Goal: Transaction & Acquisition: Purchase product/service

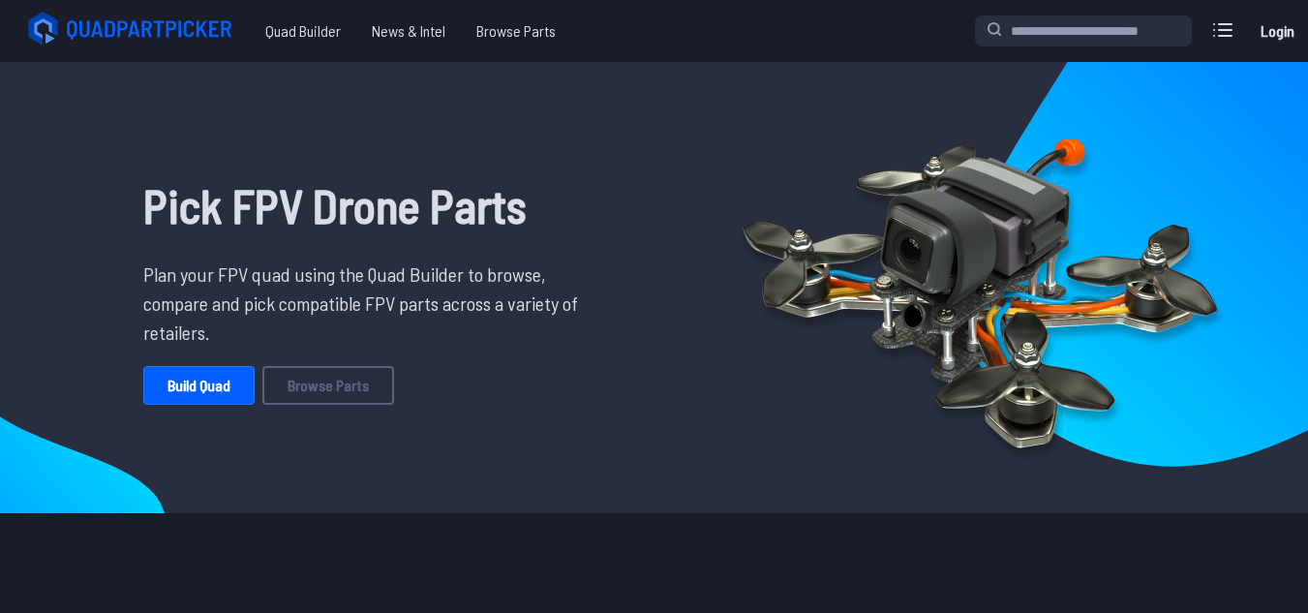
click at [1277, 29] on link "Login" at bounding box center [1277, 31] width 46 height 39
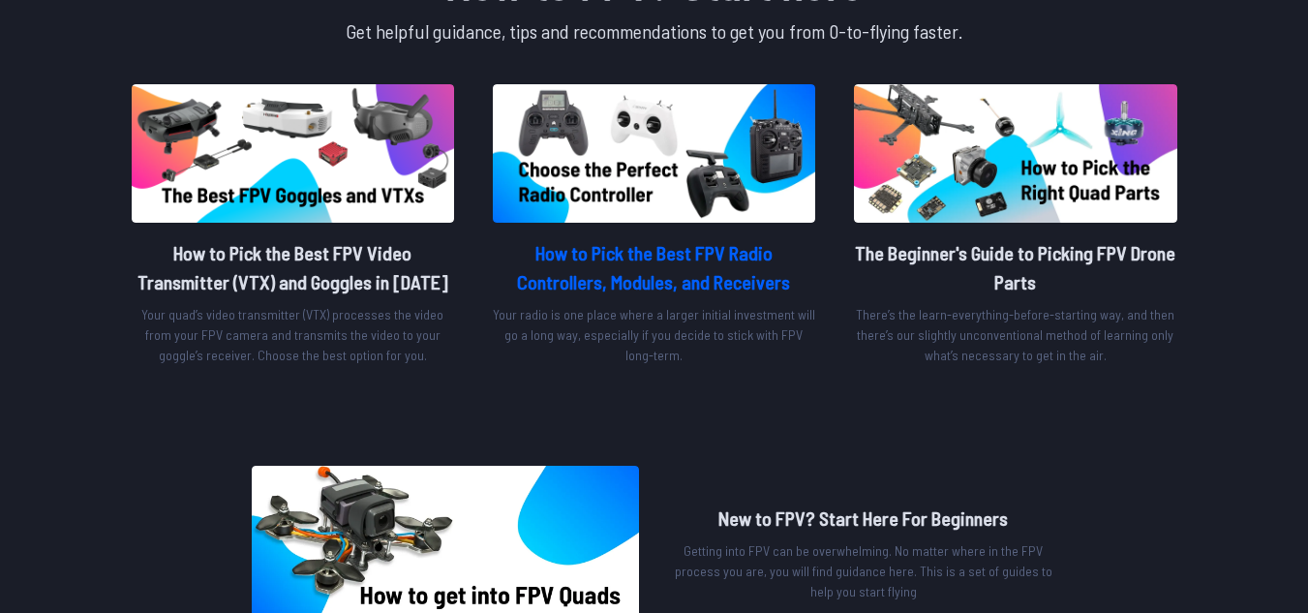
scroll to position [666, 0]
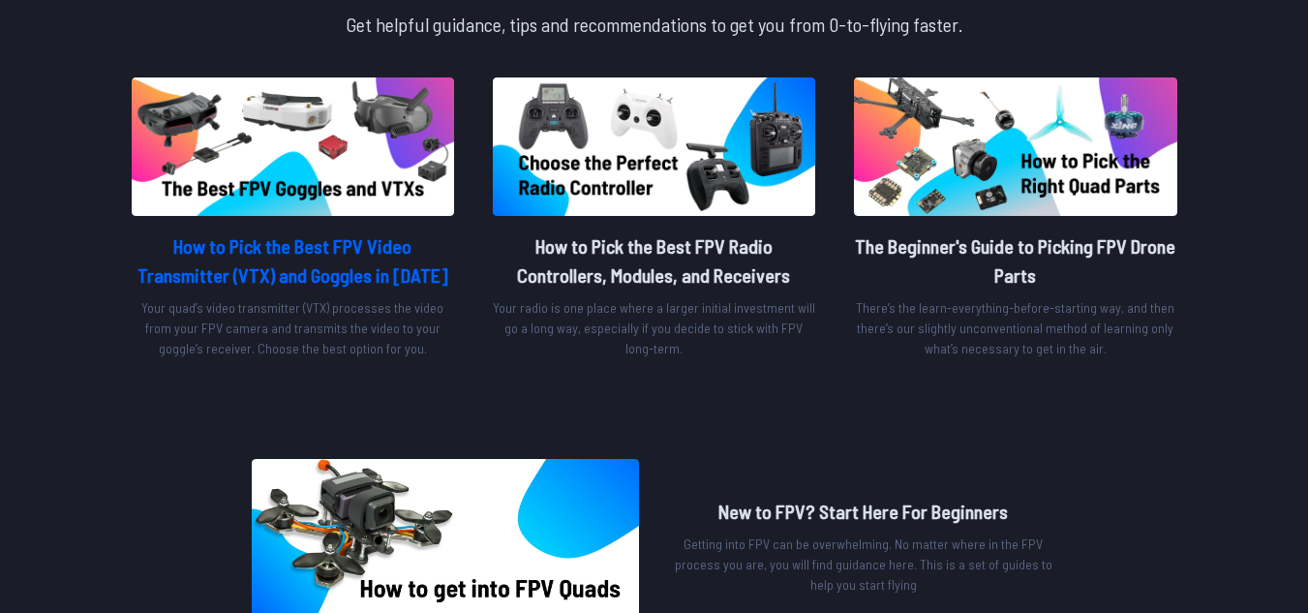
click at [356, 127] on img at bounding box center [293, 146] width 322 height 138
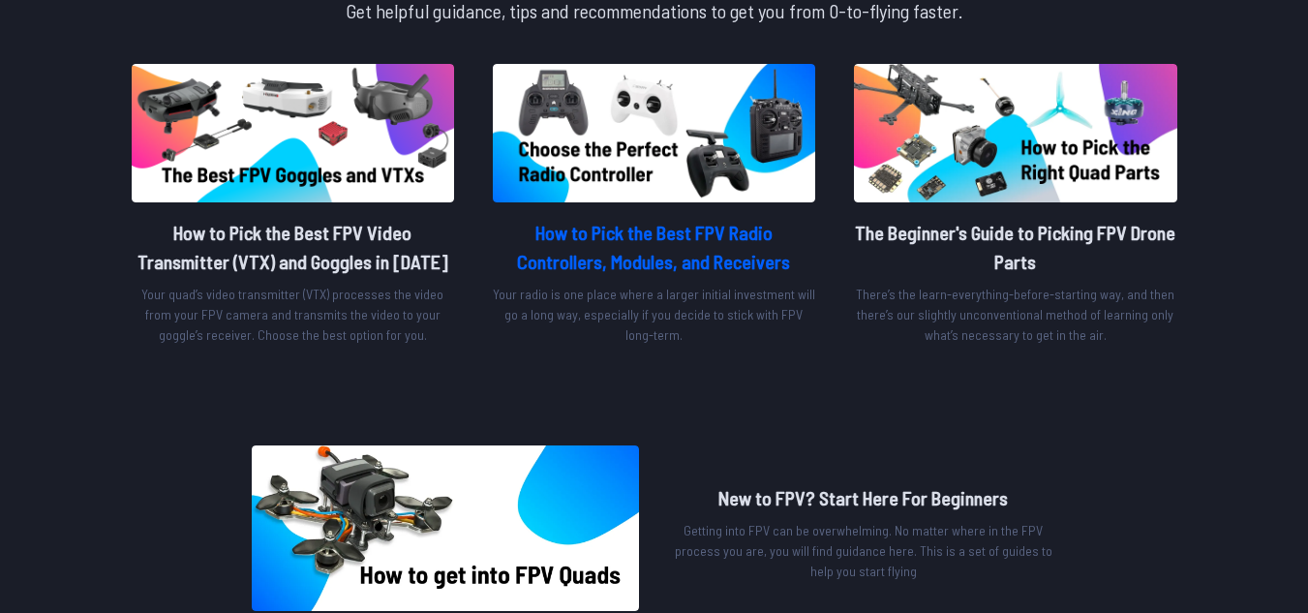
scroll to position [679, 0]
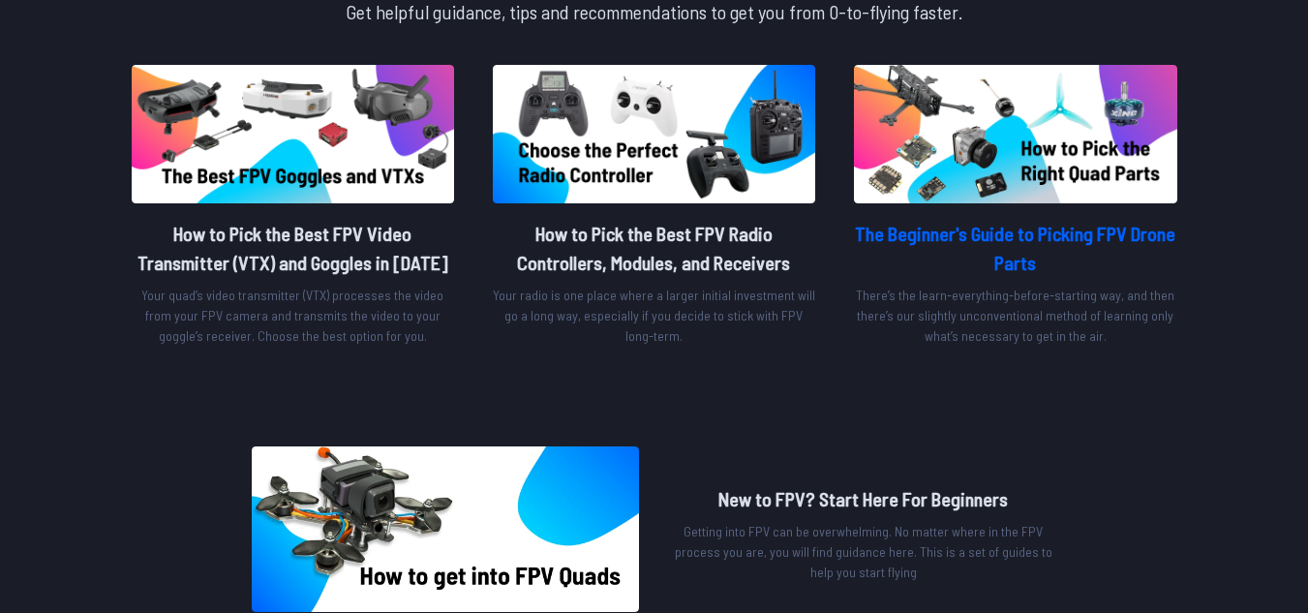
click at [1063, 141] on img at bounding box center [1015, 134] width 322 height 138
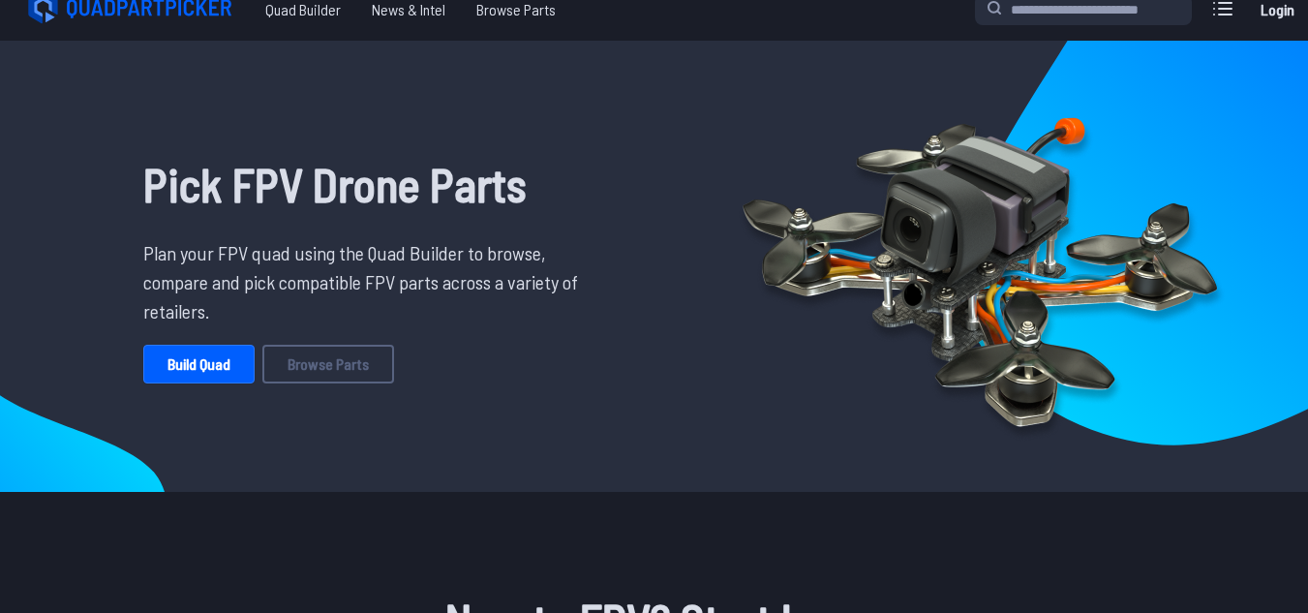
scroll to position [0, 0]
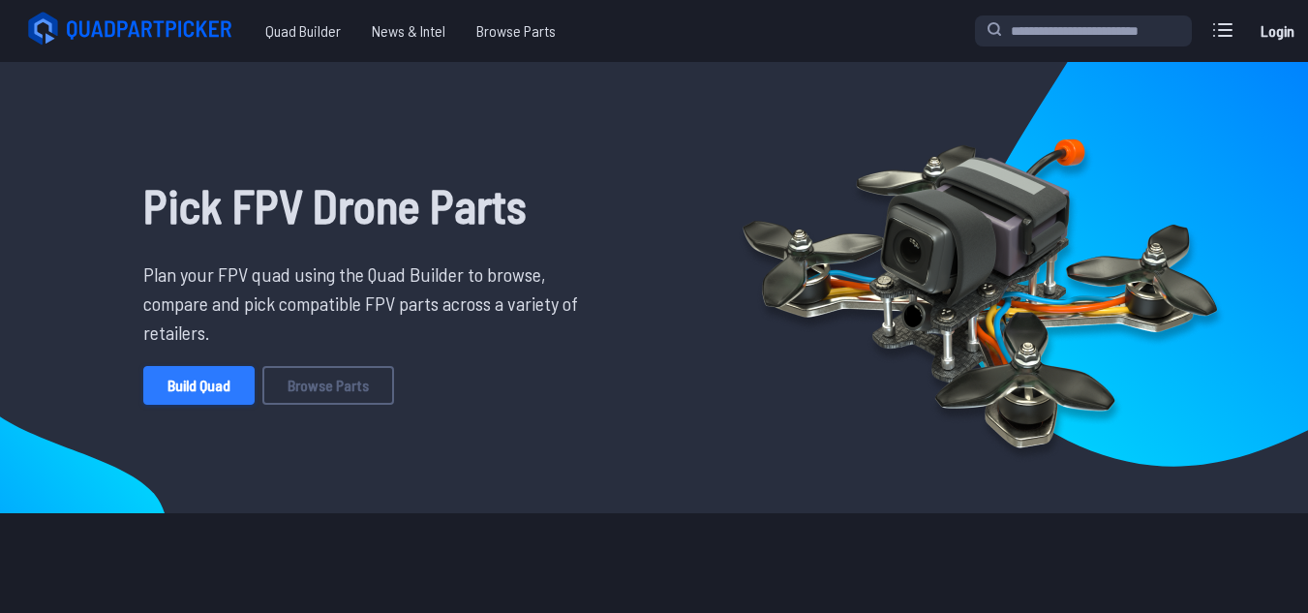
click at [227, 388] on link "Build Quad" at bounding box center [198, 385] width 111 height 39
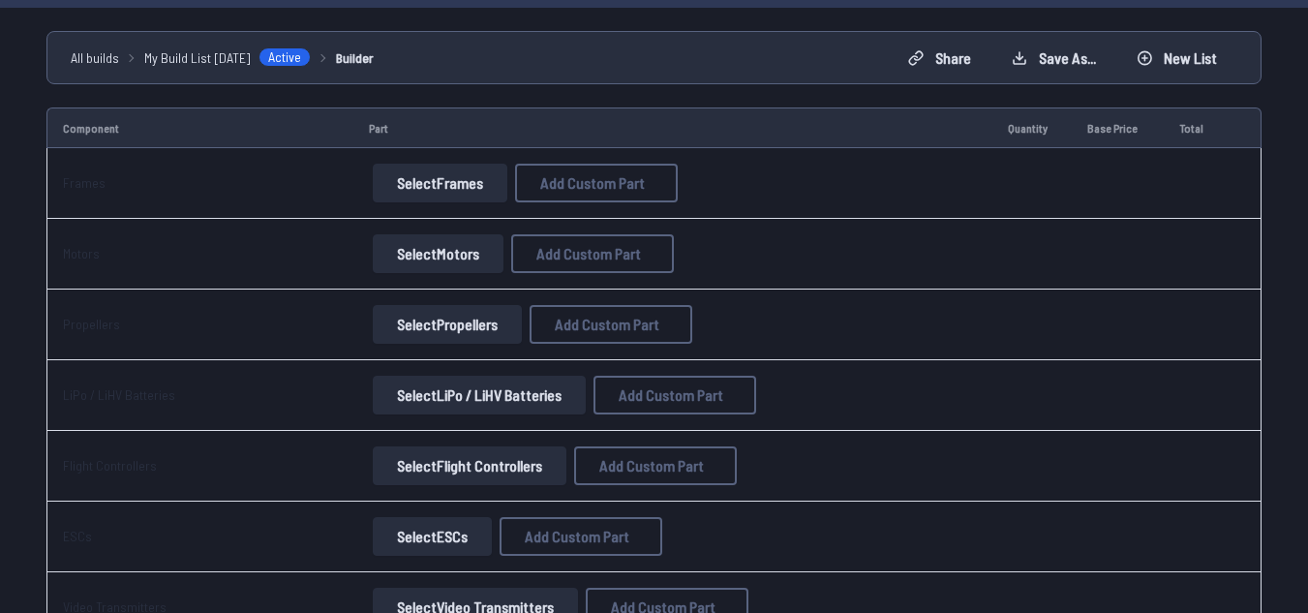
scroll to position [145, 0]
click at [425, 186] on button "Select Frames" at bounding box center [440, 185] width 135 height 39
click at [393, 182] on button "Select Frames" at bounding box center [440, 185] width 135 height 39
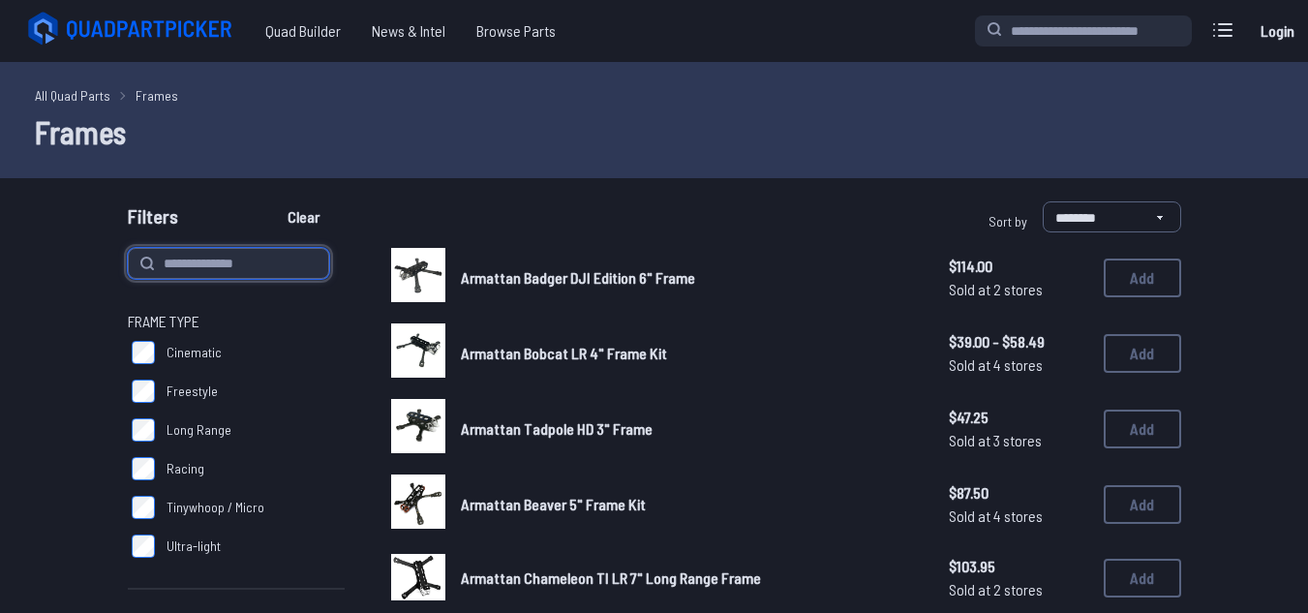
click at [210, 273] on input at bounding box center [228, 263] width 201 height 31
type input "**********"
click at [271, 201] on button "Clear" at bounding box center [303, 216] width 65 height 31
type input "**********"
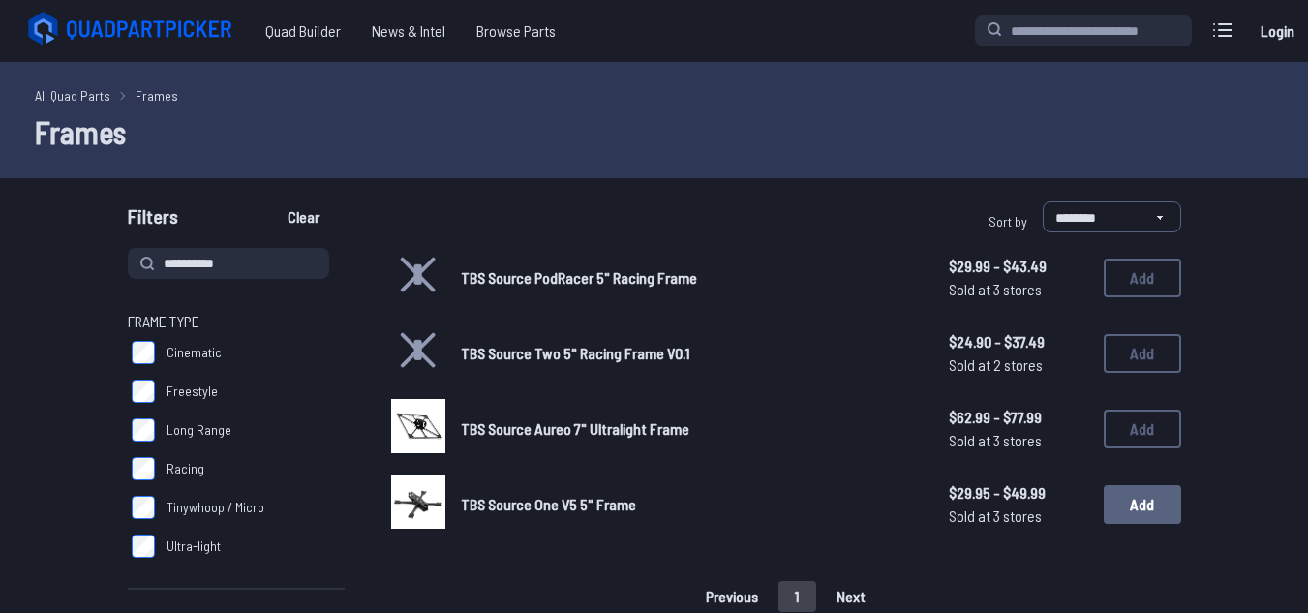
click at [1121, 511] on button "Add" at bounding box center [1142, 504] width 77 height 39
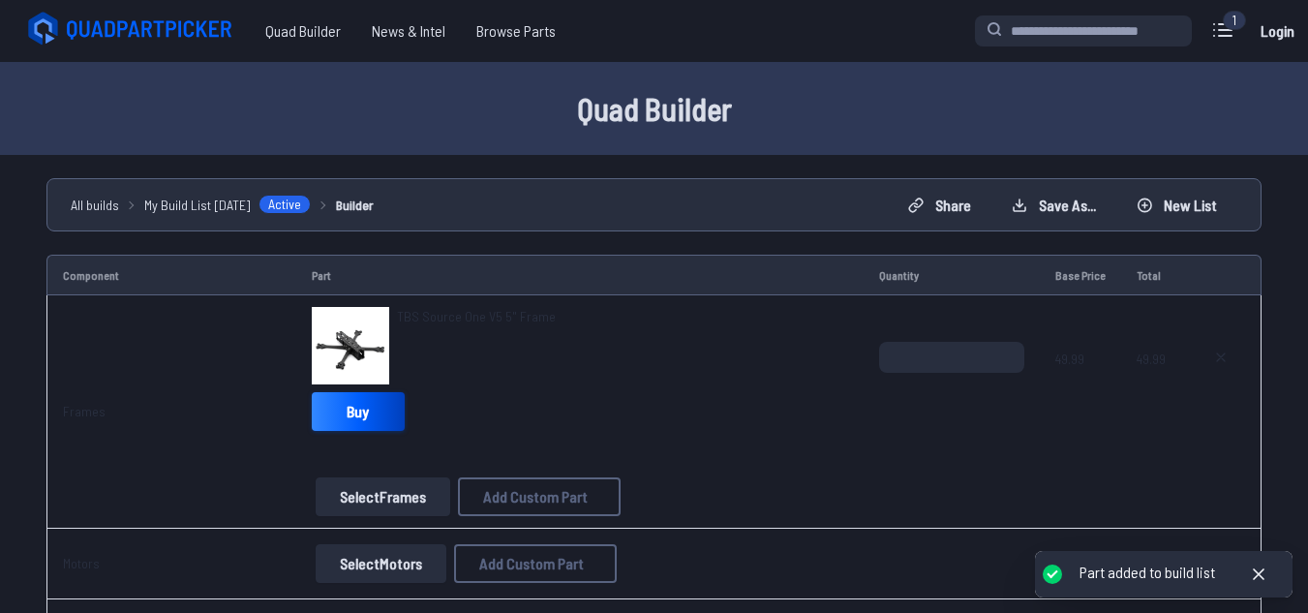
click at [338, 410] on link "Buy" at bounding box center [358, 411] width 93 height 39
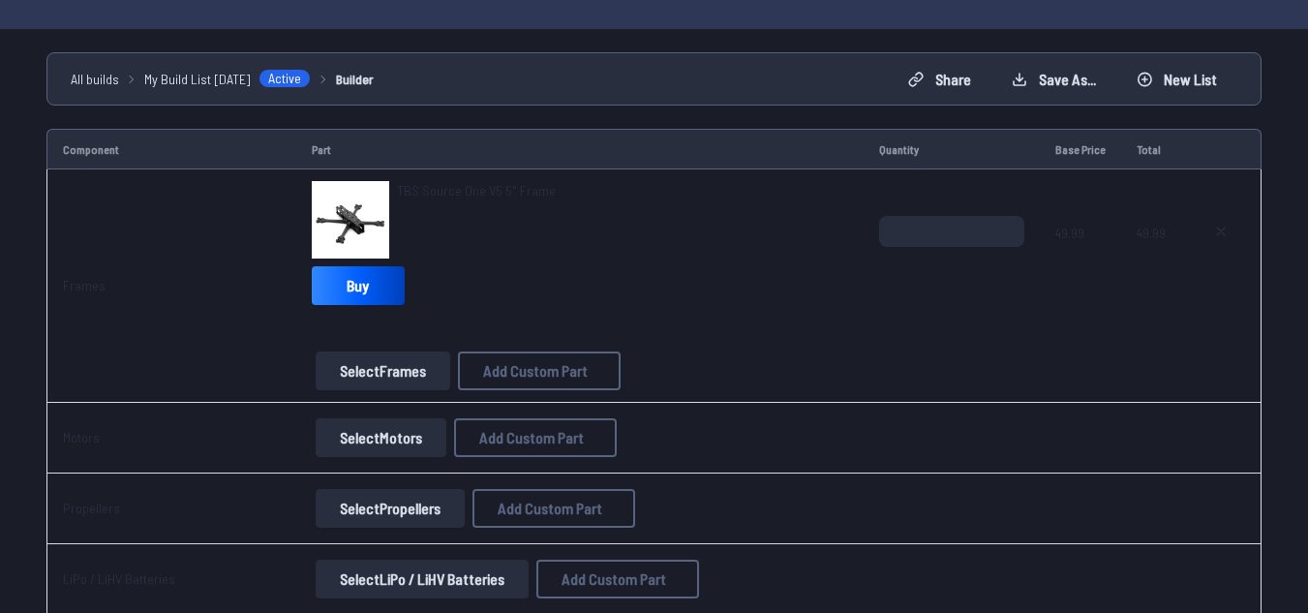
scroll to position [123, 0]
